Goal: Transaction & Acquisition: Register for event/course

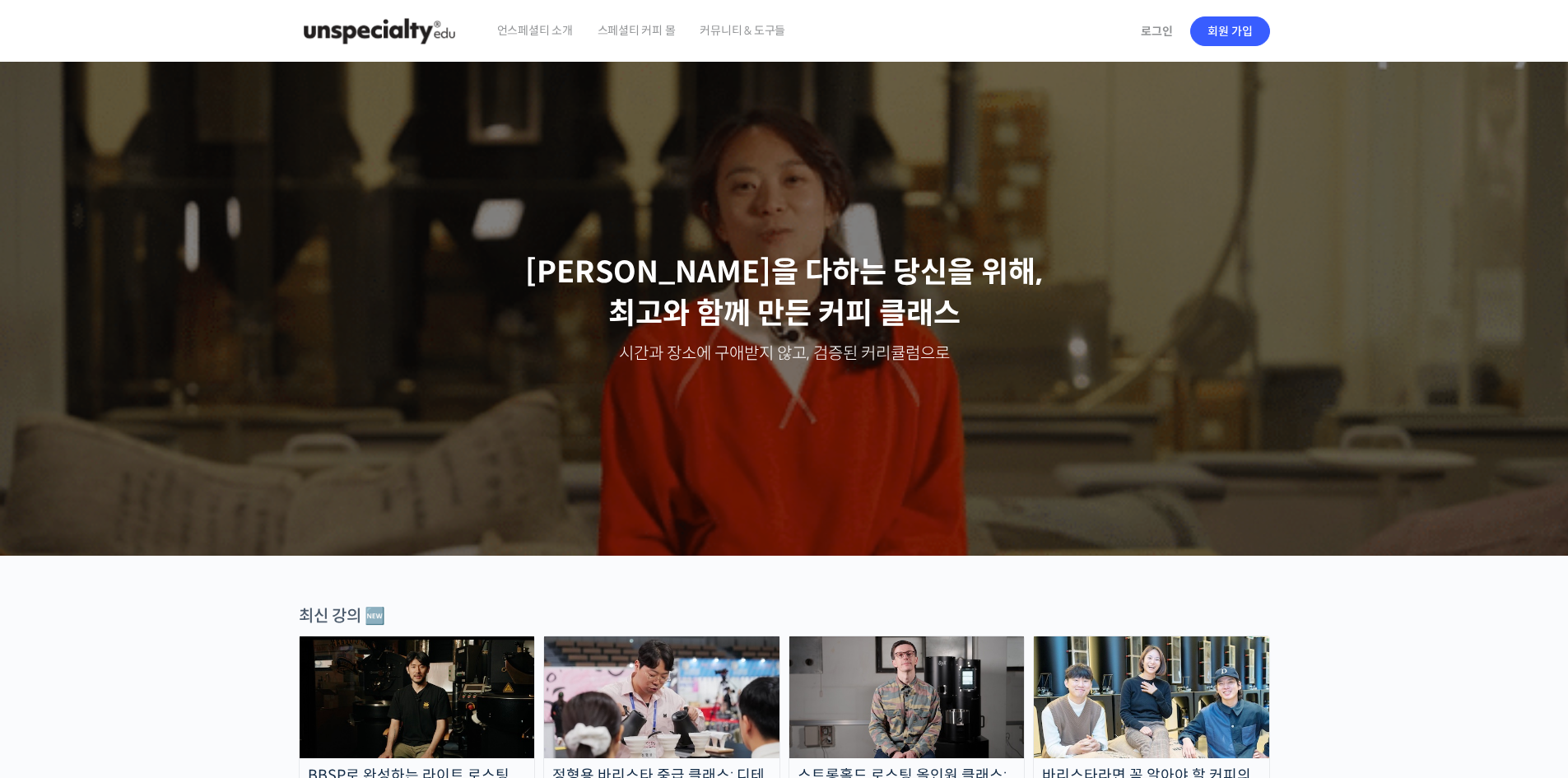
scroll to position [412, 0]
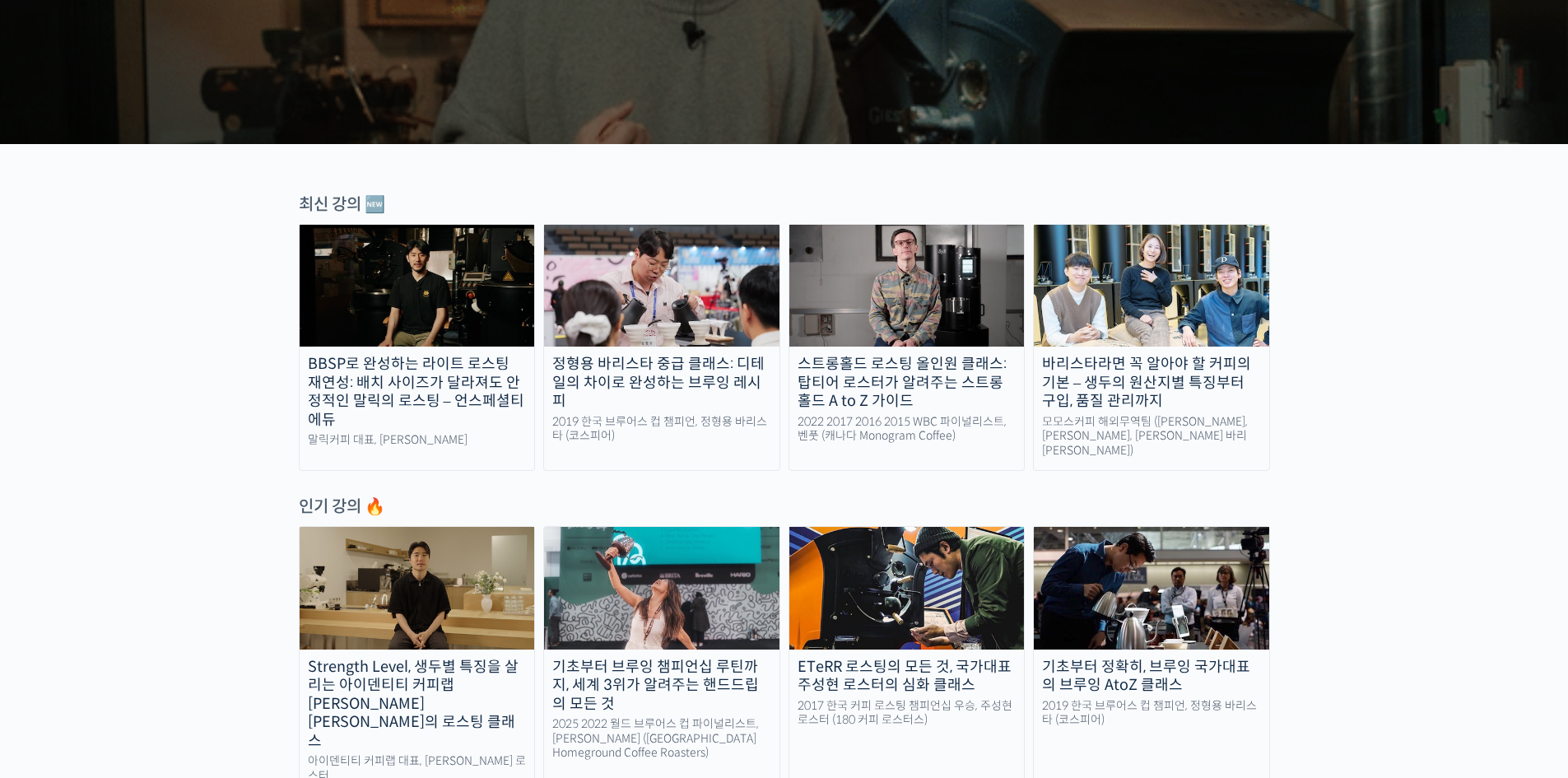
click at [597, 501] on div "인기 강의 🔥" at bounding box center [784, 507] width 971 height 22
click at [601, 500] on div "인기 강의 🔥" at bounding box center [784, 507] width 971 height 22
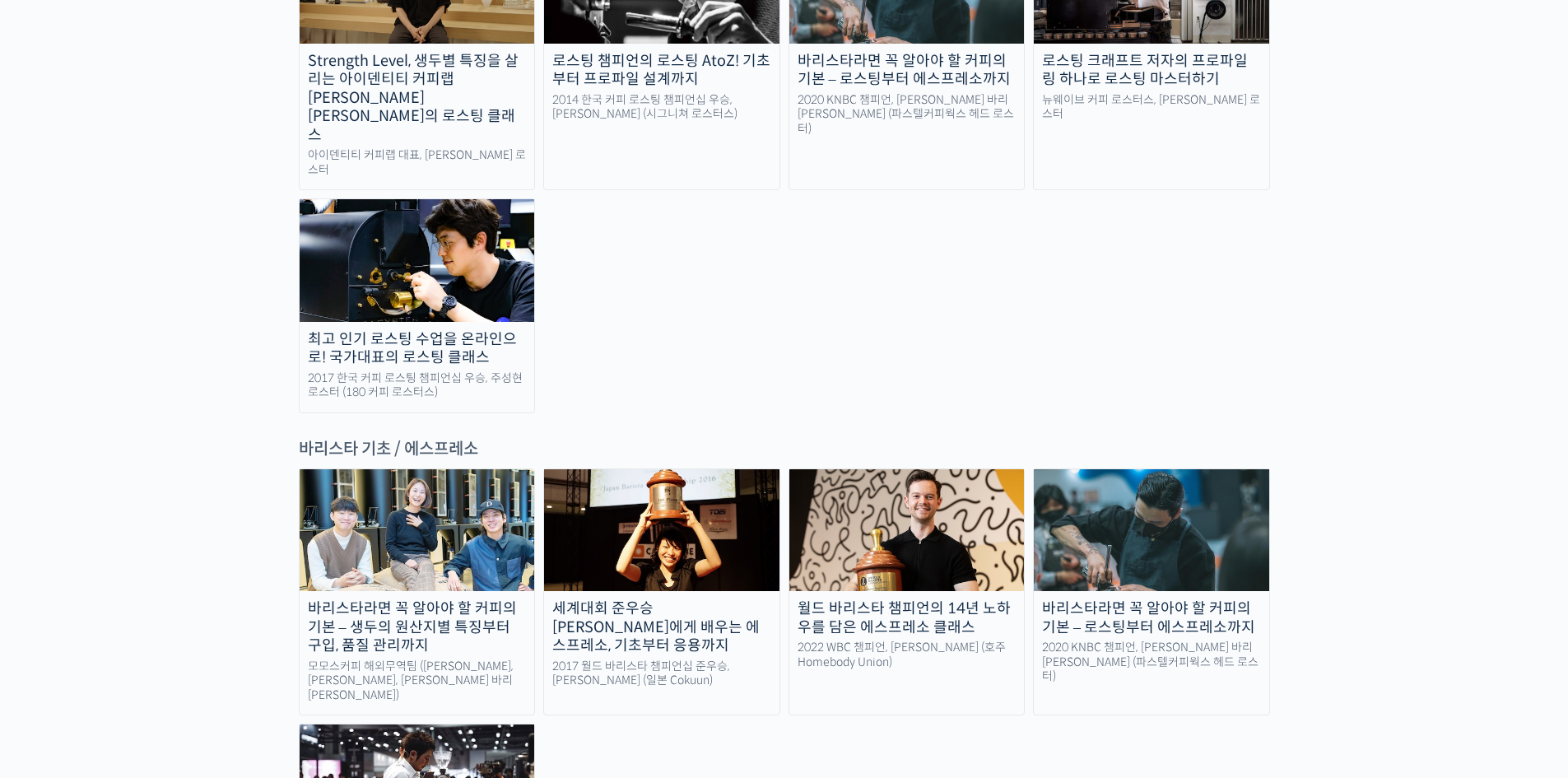
scroll to position [1976, 0]
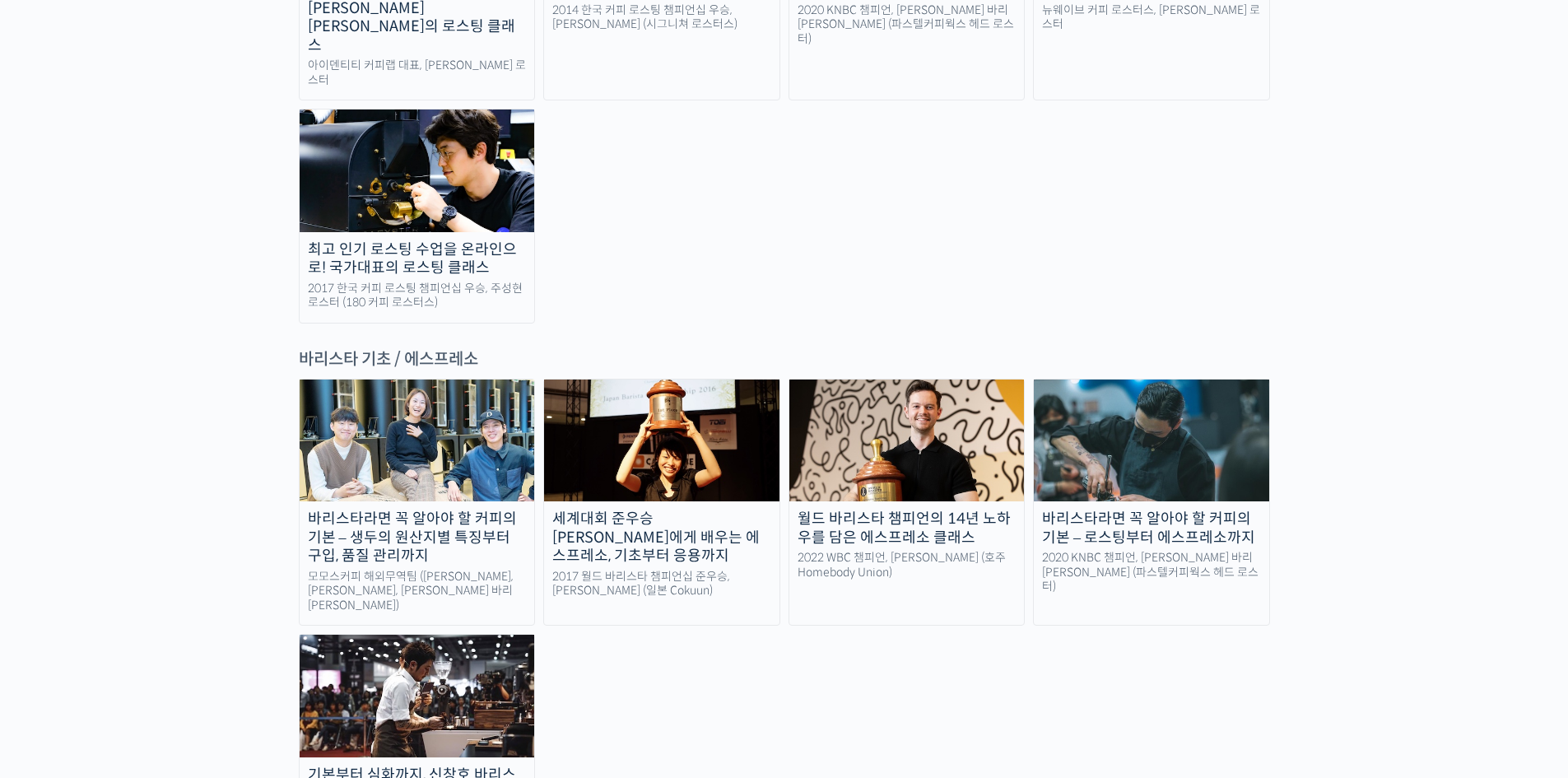
click at [793, 576] on div "바리스타라면 꼭 알아야 할 커피의 기본 – 생두의 원산지별 특징부터 구입, 품질 관리까지 모모스커피 해외무역팀 (전주연, 추경하, [PERSO…" at bounding box center [784, 621] width 971 height 484
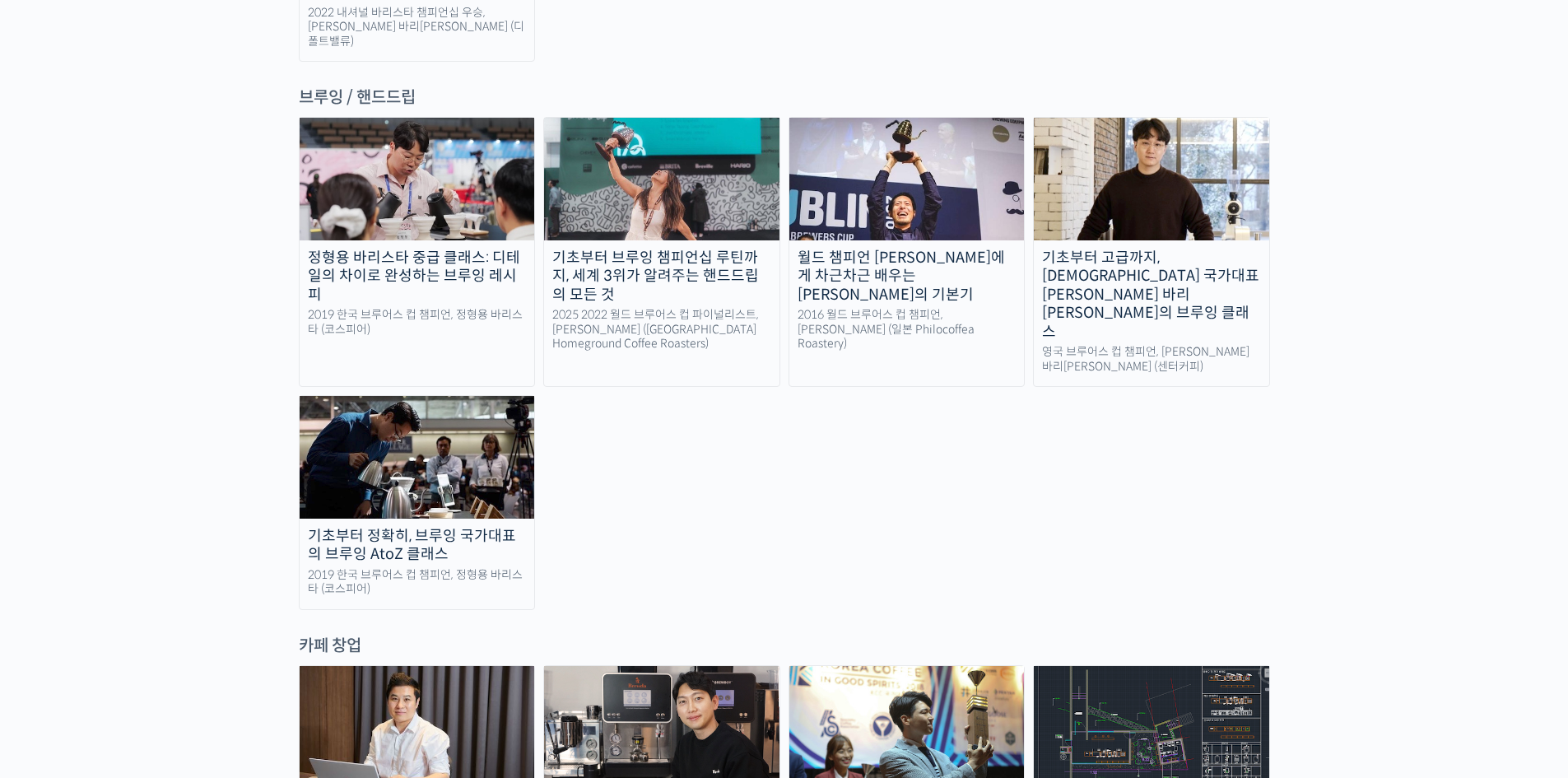
scroll to position [2717, 0]
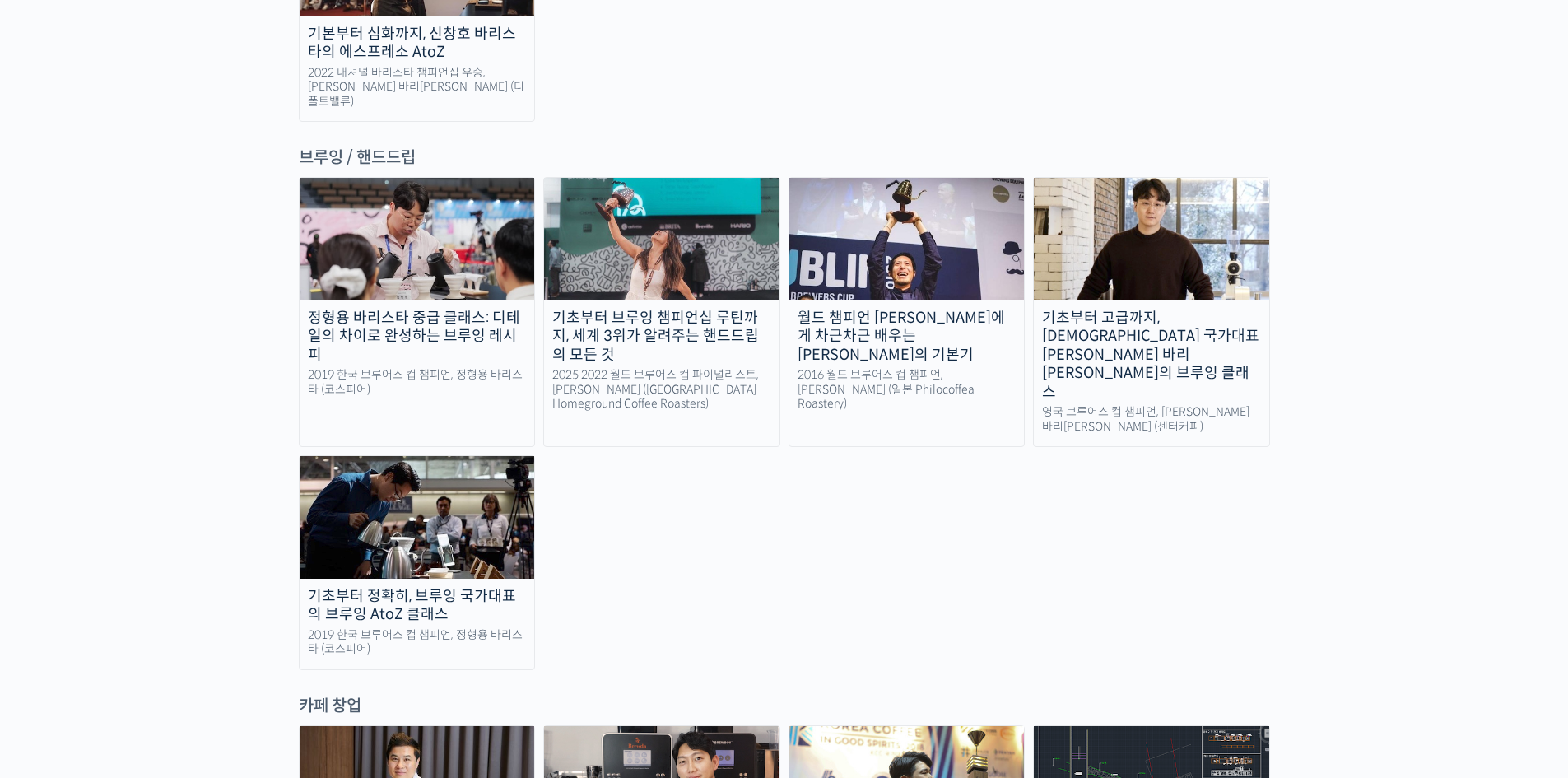
click at [883, 309] on div "월드 챔피언 [PERSON_NAME]에게 차근차근 배우는 [PERSON_NAME]의 기본기" at bounding box center [907, 336] width 235 height 56
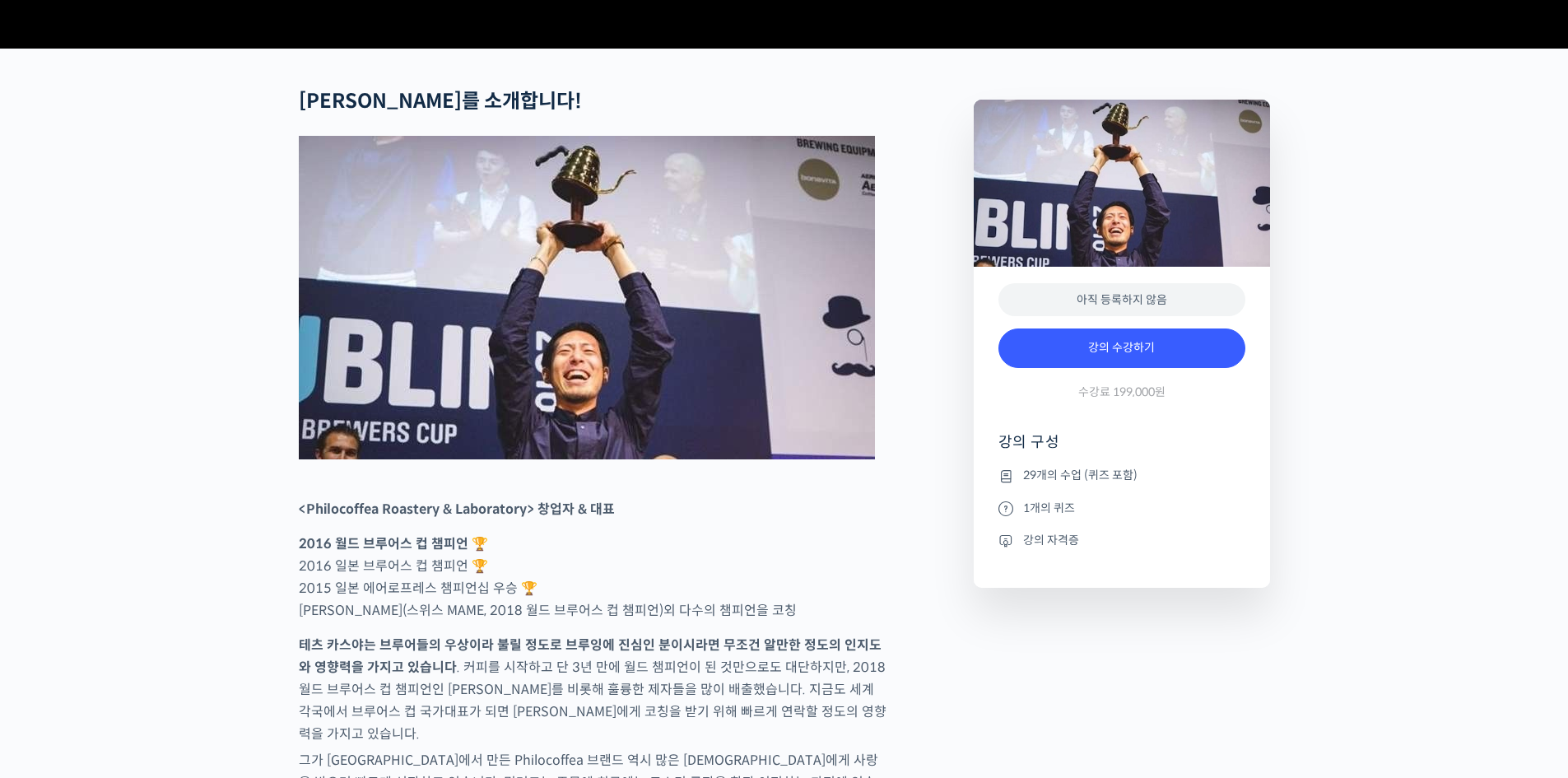
scroll to position [741, 0]
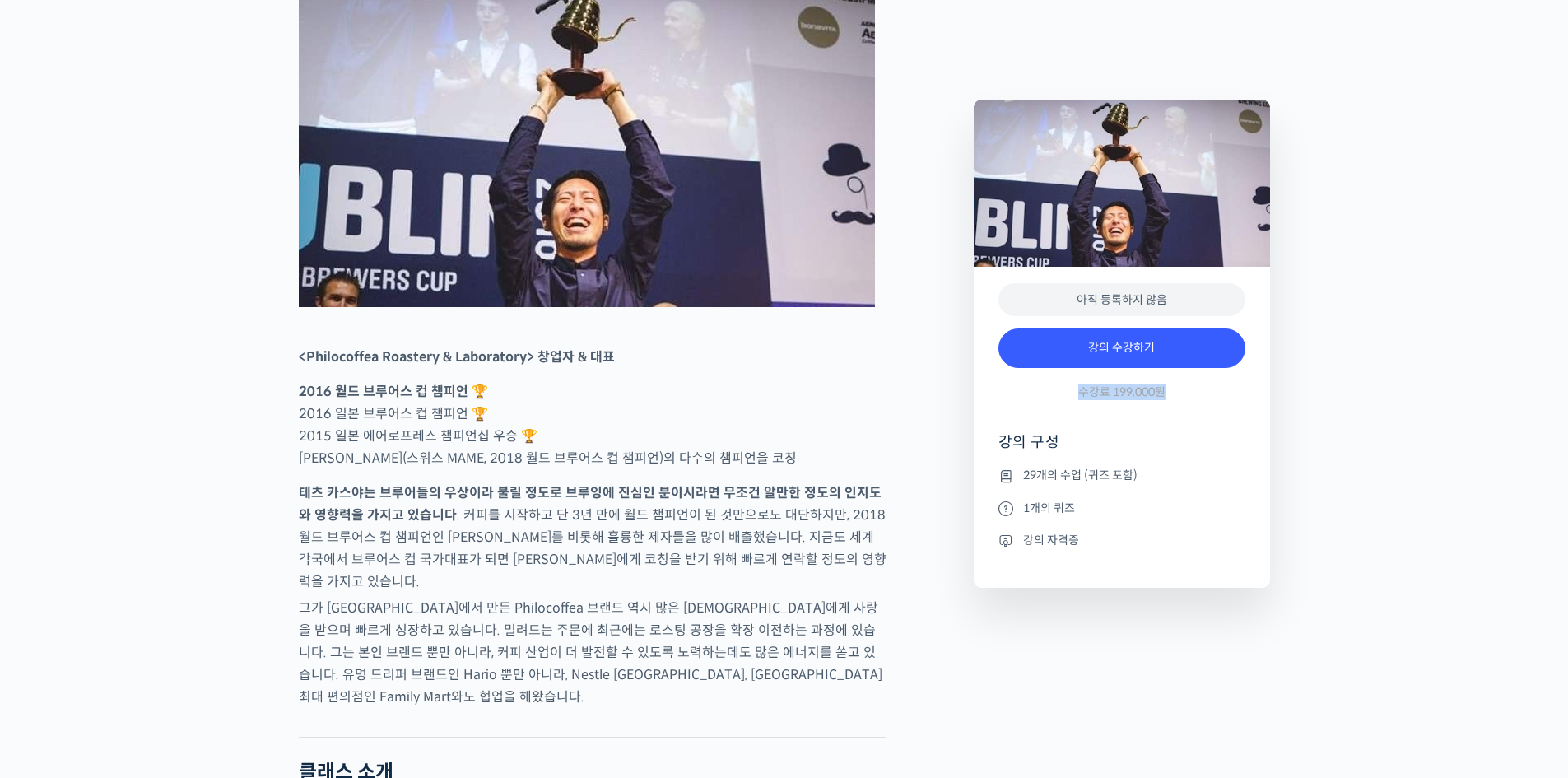
drag, startPoint x: 1068, startPoint y: 394, endPoint x: 1250, endPoint y: 405, distance: 182.3
click at [1250, 405] on div "아직 등록하지 않음 강의 수강하기 수강료 199,000원 강의 구성 29개의 수업 (퀴즈 포함) 1개의 퀴즈 강의 자격증" at bounding box center [1121, 427] width 296 height 321
drag, startPoint x: 988, startPoint y: 445, endPoint x: 1142, endPoint y: 567, distance: 196.5
click at [1142, 567] on div "아직 등록하지 않음 강의 수강하기 수강료 199,000원 강의 구성 29개의 수업 (퀴즈 포함) 1개의 퀴즈 강의 자격증" at bounding box center [1121, 427] width 296 height 321
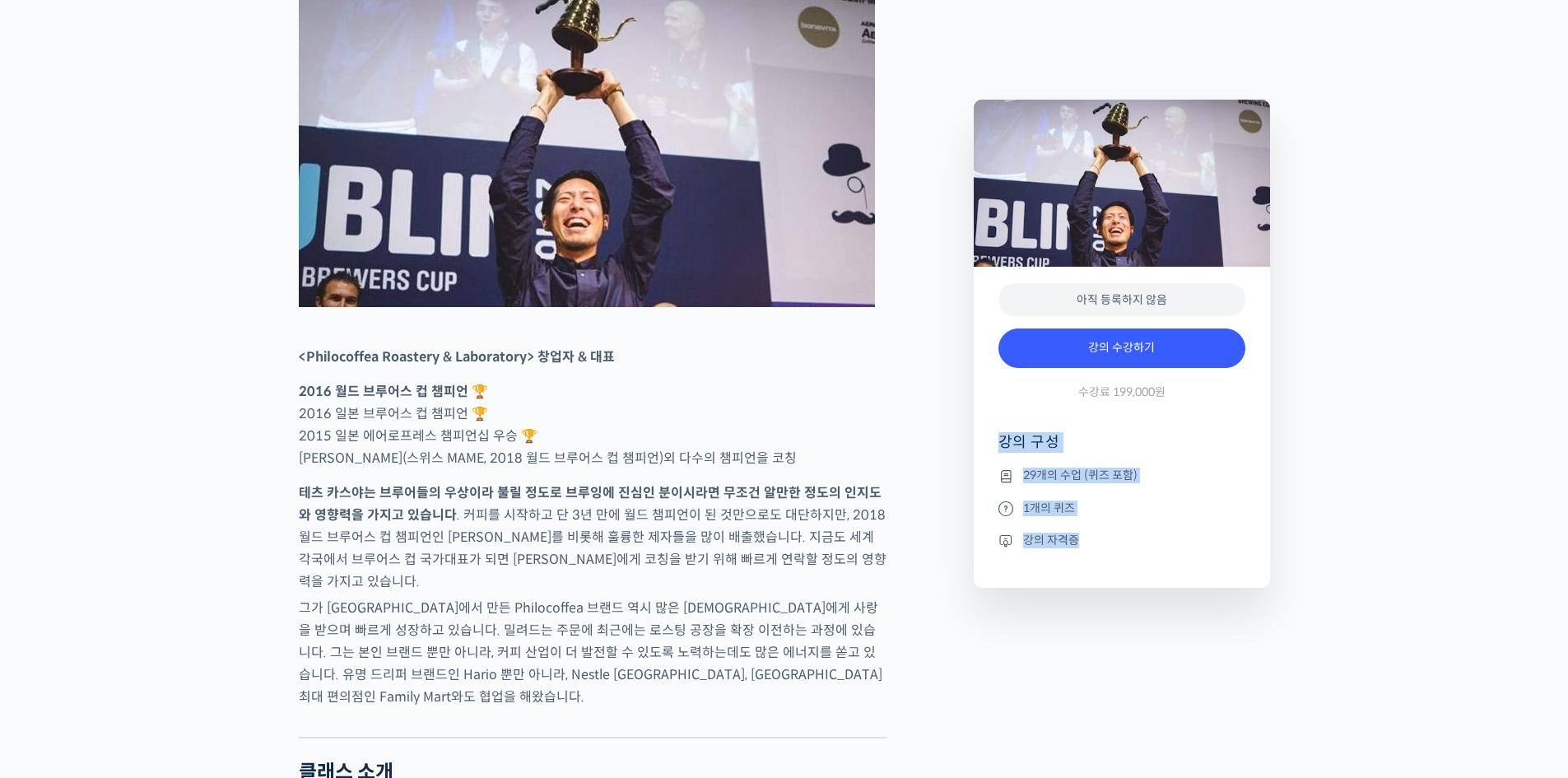
click at [1142, 567] on ul "29개의 수업 (퀴즈 포함) 1개의 퀴즈 강의 자격증" at bounding box center [1121, 527] width 247 height 122
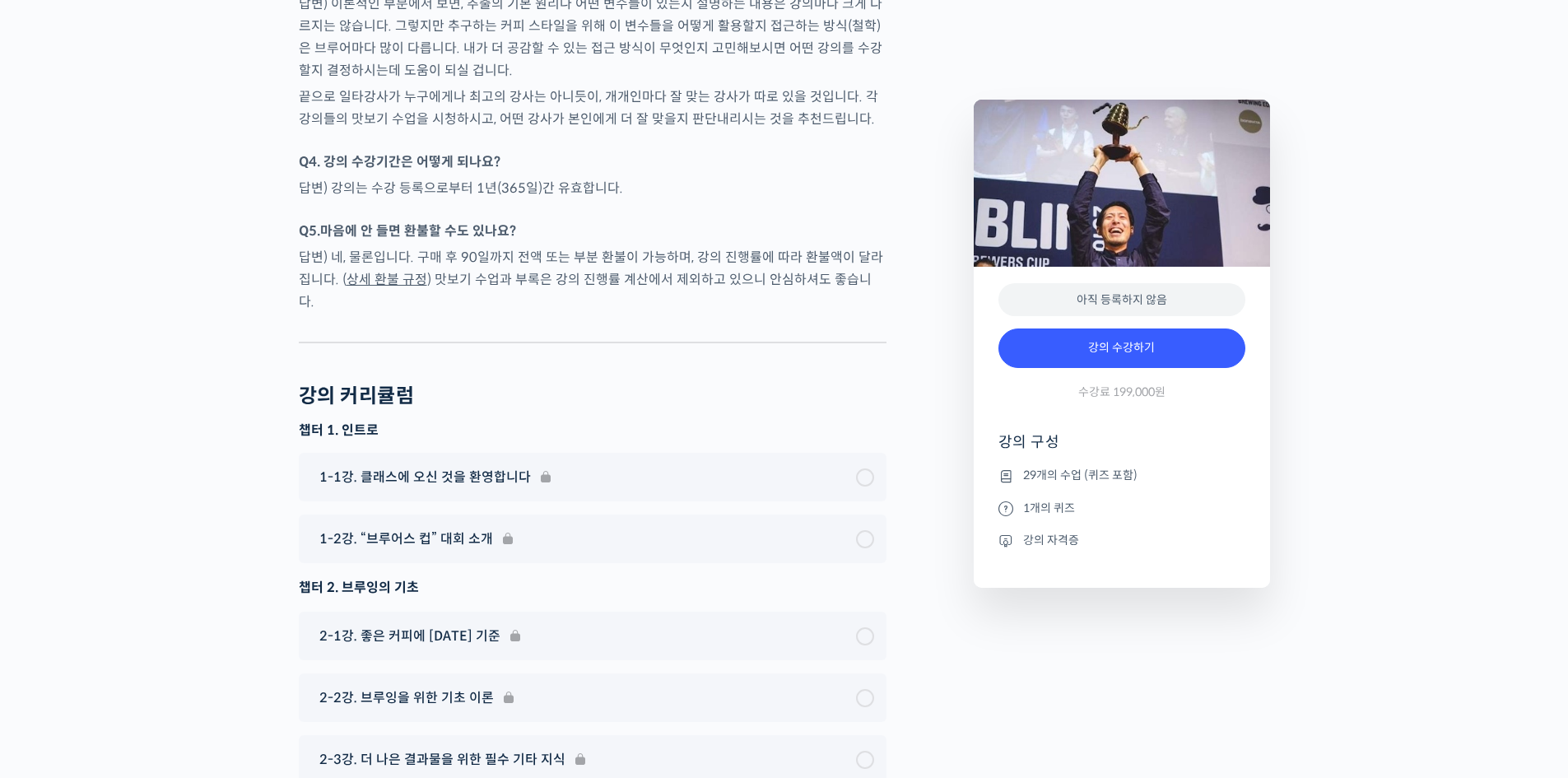
scroll to position [6585, 0]
click at [867, 454] on div "1-1강. 클래스에 오신 것을 환영합니다" at bounding box center [592, 478] width 588 height 49
click at [1106, 341] on link "강의 수강하기" at bounding box center [1121, 348] width 247 height 39
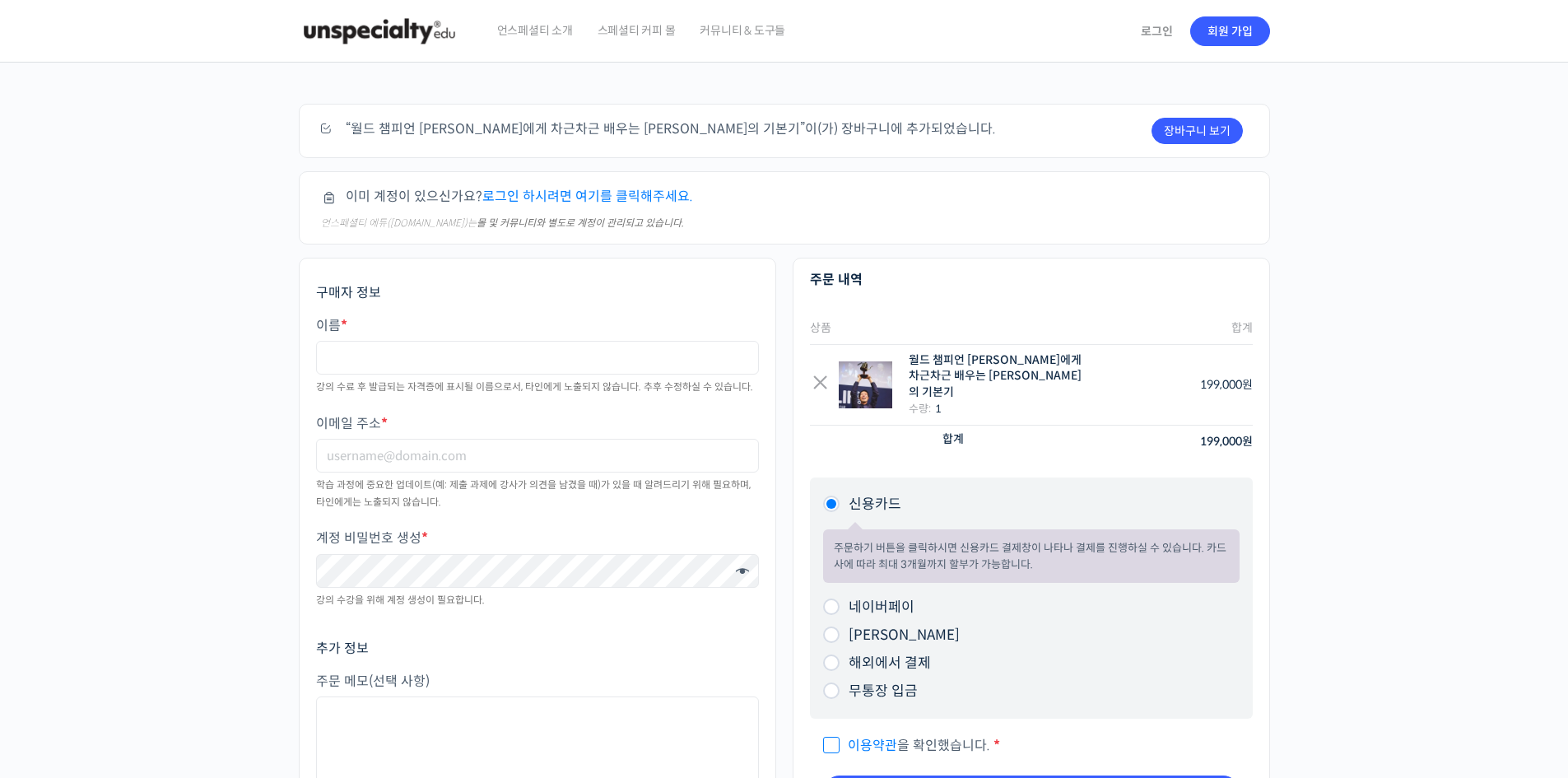
click at [411, 37] on img at bounding box center [379, 32] width 162 height 50
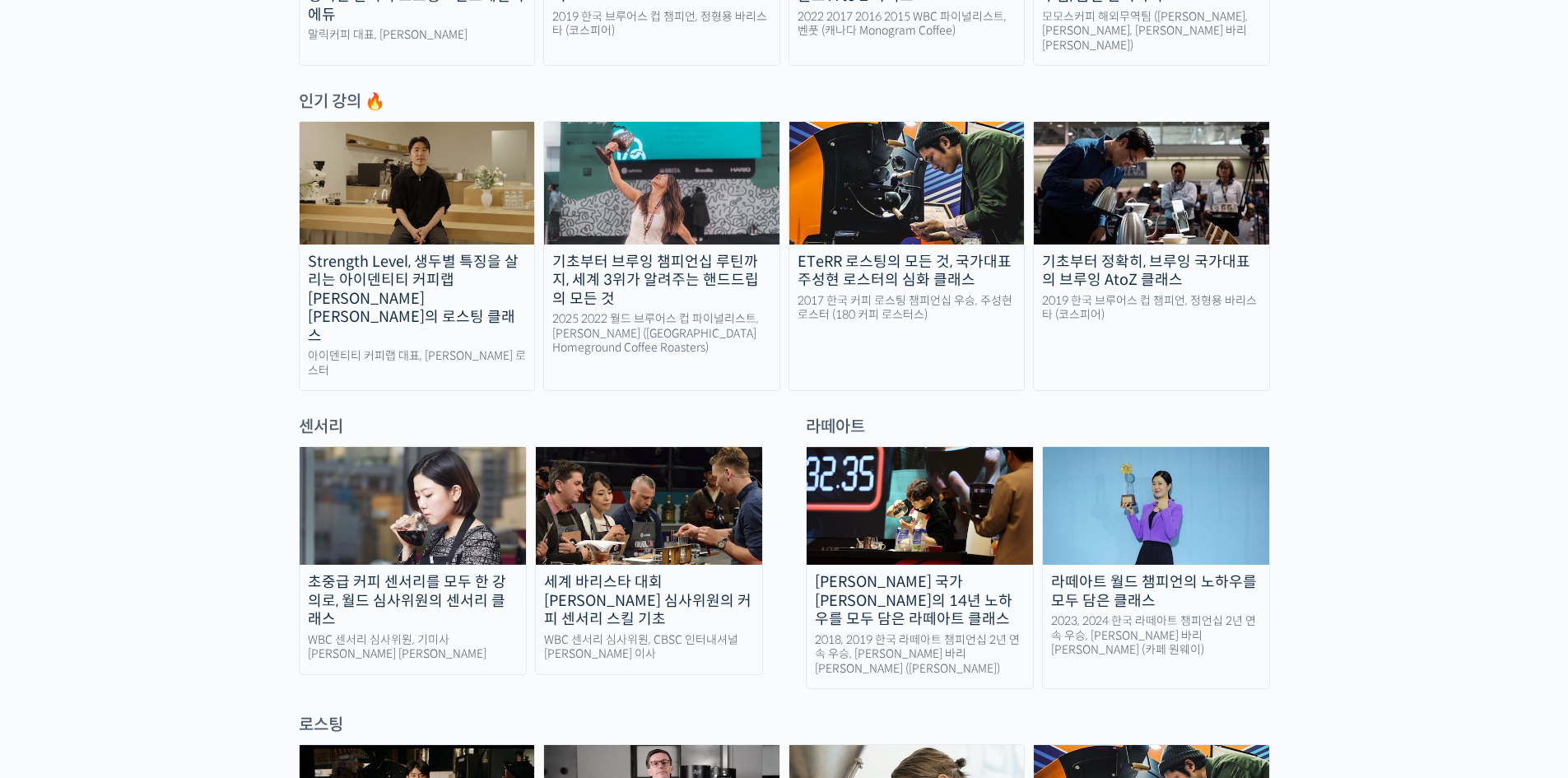
scroll to position [1153, 0]
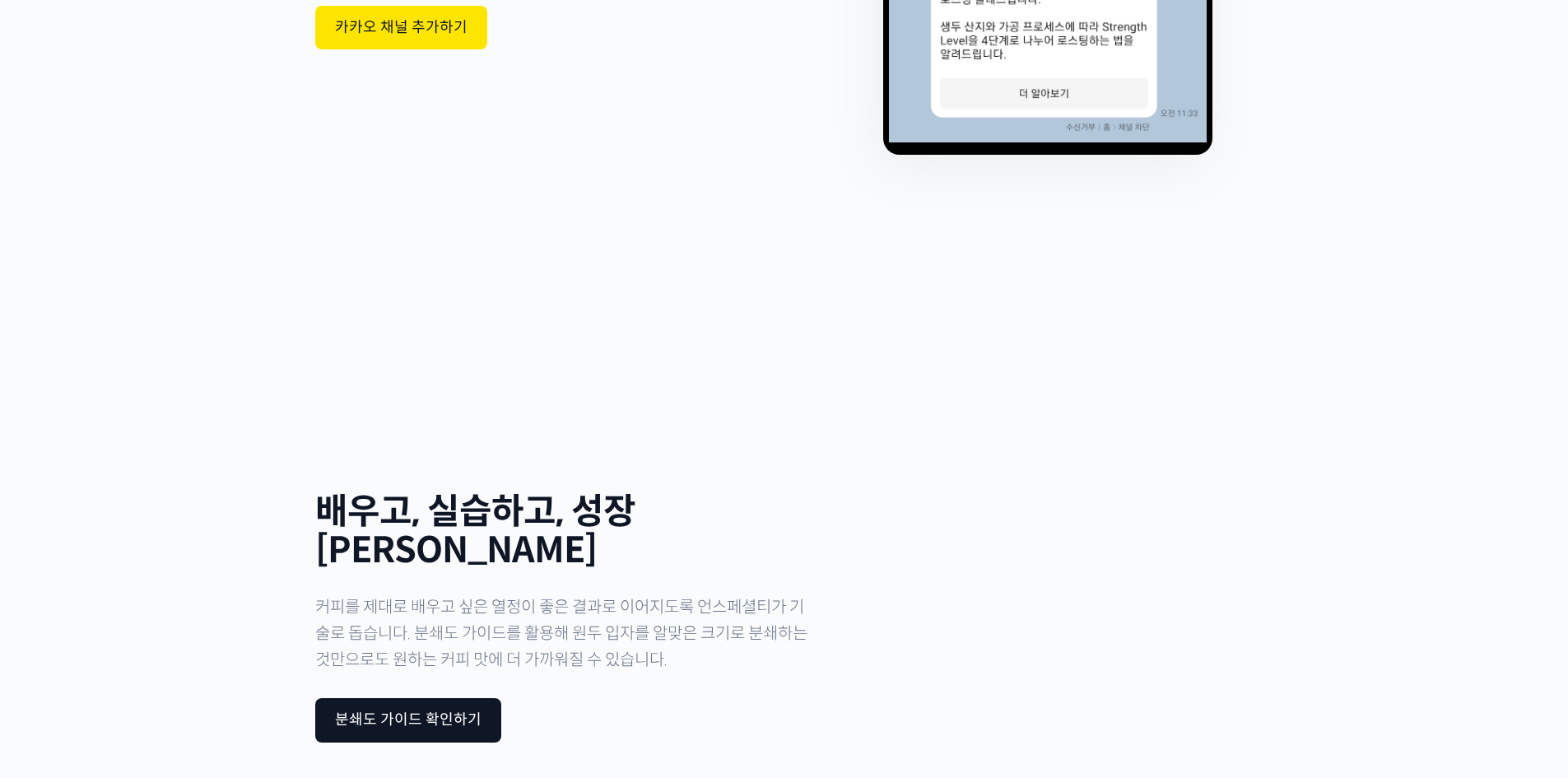
scroll to position [5191, 0]
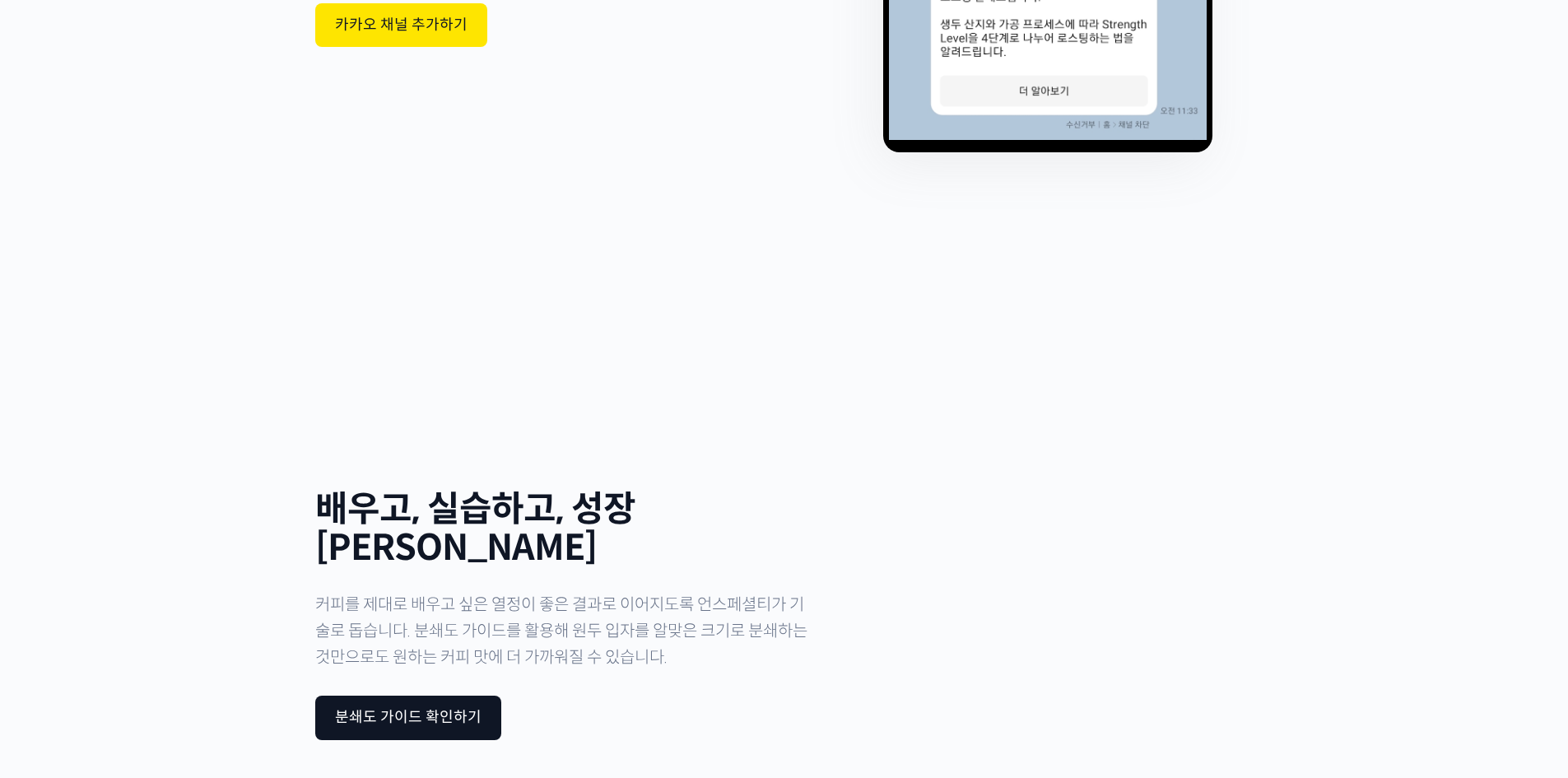
drag, startPoint x: 313, startPoint y: 380, endPoint x: 719, endPoint y: 439, distance: 410.3
click at [717, 438] on div "배우고, 실습하고, 성장하세요 커피를 제대로 배우고 싶은 열정이 좋은 결과로 이어지도록 언스페셜티가 기술로 돕습니다. 분쇄도 가이드를 활용해 …" at bounding box center [784, 615] width 988 height 688
click at [706, 465] on div "배우고, 실습하고, 성장하세요 커피를 제대로 배우고 싶은 열정이 좋은 결과로 이어지도록 언스페셜티가 기술로 돕습니다. 분쇄도 가이드를 활용해 …" at bounding box center [566, 615] width 503 height 556
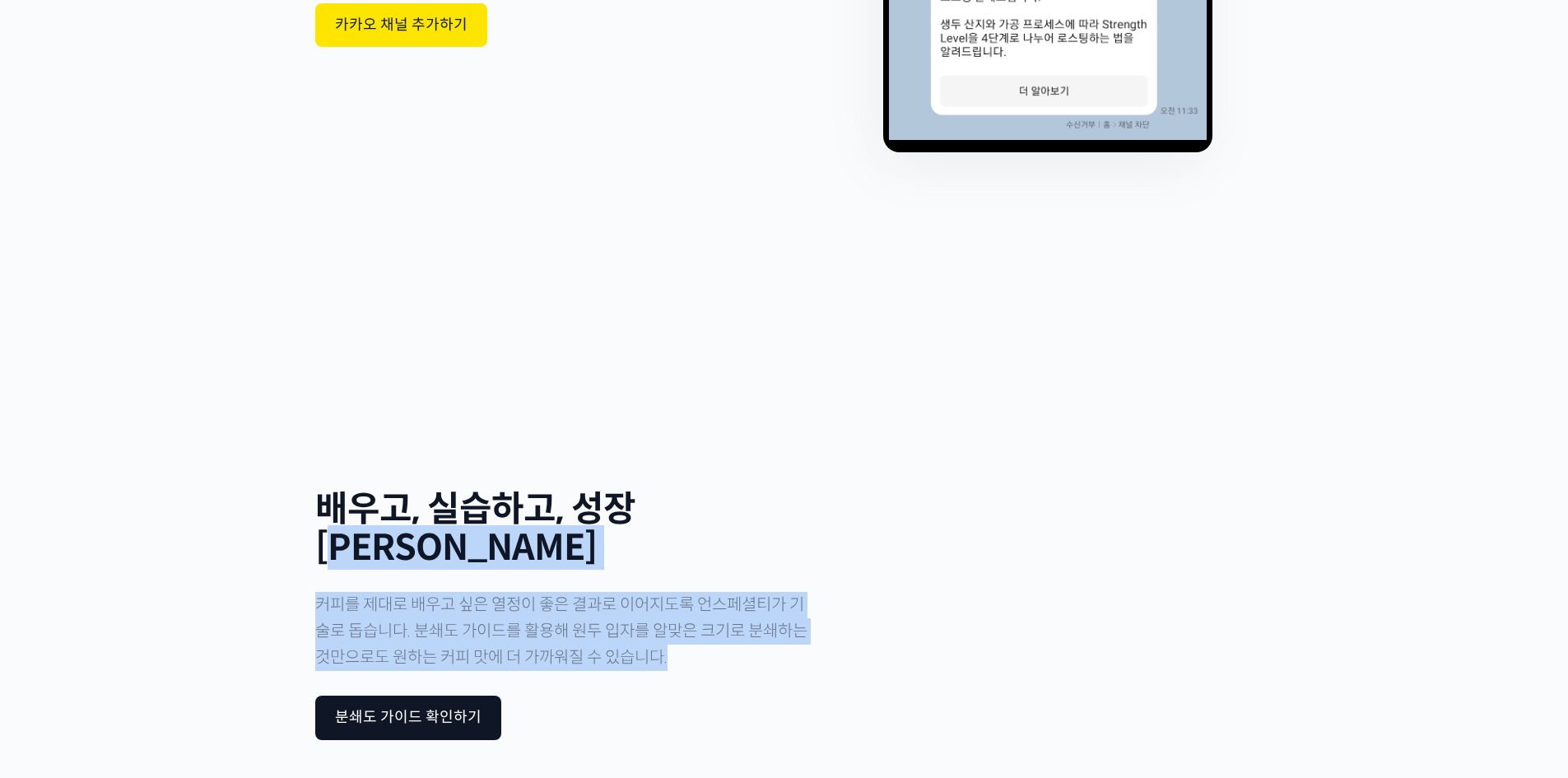
drag, startPoint x: 723, startPoint y: 429, endPoint x: 664, endPoint y: 263, distance: 176.2
click at [664, 336] on div "배우고, 실습하고, 성장하세요 커피를 제대로 배우고 싶은 열정이 좋은 결과로 이어지도록 언스페셜티가 기술로 돕습니다. 분쇄도 가이드를 활용해 …" at bounding box center [566, 615] width 503 height 556
